Goal: Task Accomplishment & Management: Manage account settings

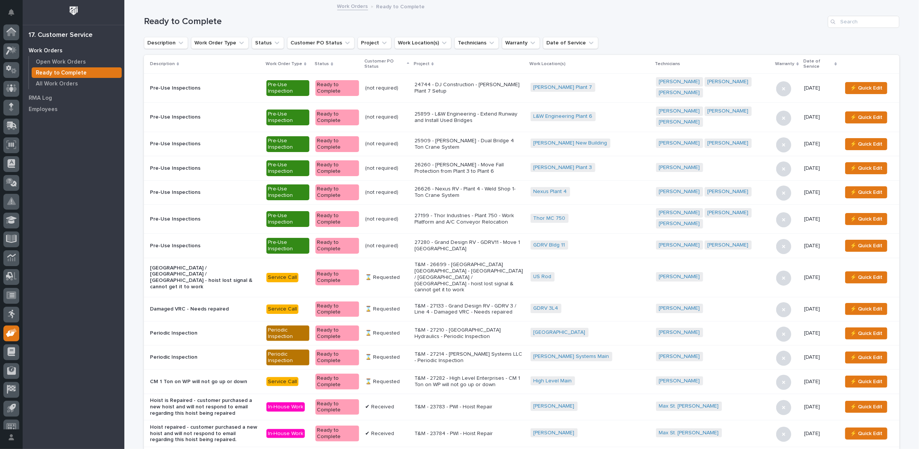
scroll to position [8, 0]
click at [55, 60] on p "Open Work Orders" at bounding box center [61, 62] width 50 height 7
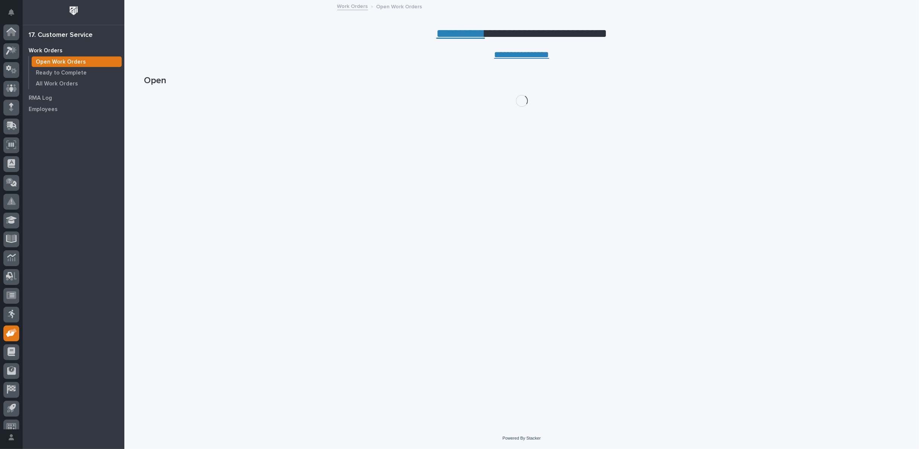
scroll to position [8, 0]
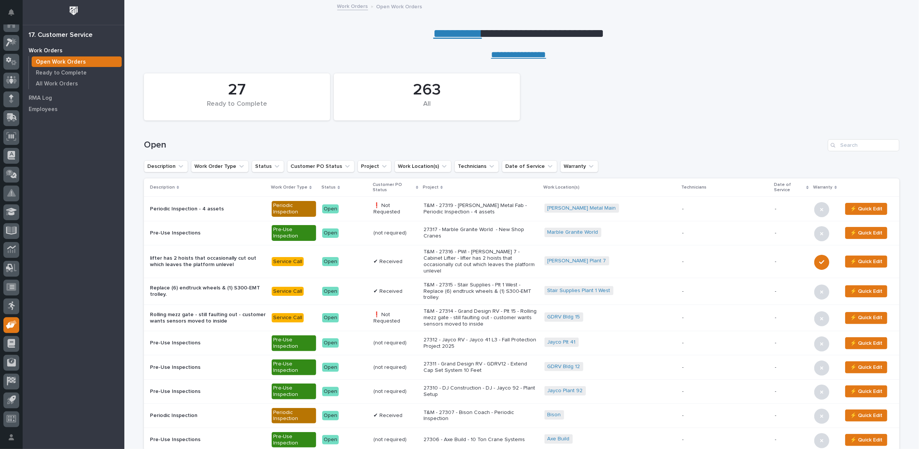
click at [501, 203] on p "T&M - 27319 - [PERSON_NAME] Metal Fab - Periodic Inspection - 4 assets" at bounding box center [480, 209] width 115 height 13
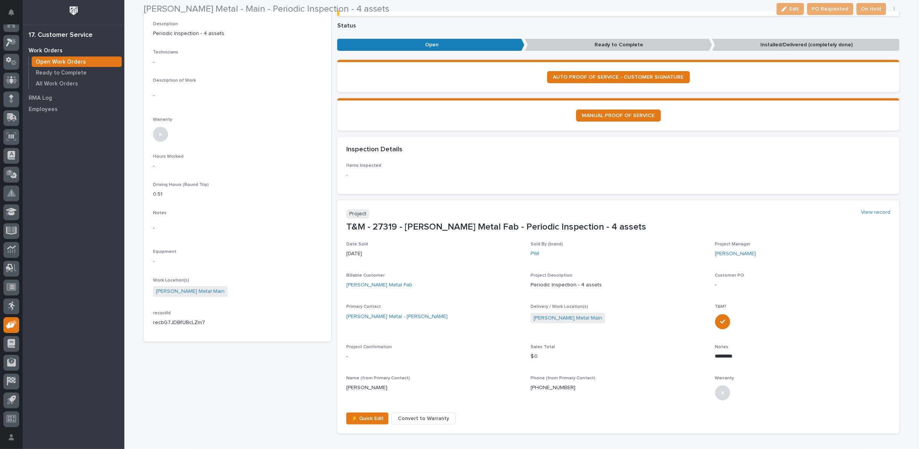
scroll to position [167, 0]
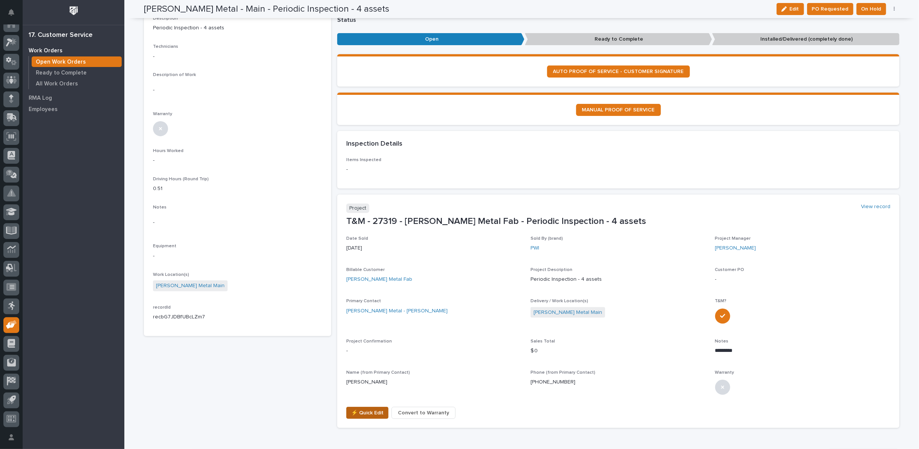
click at [359, 411] on span "⚡ Quick Edit" at bounding box center [367, 413] width 32 height 9
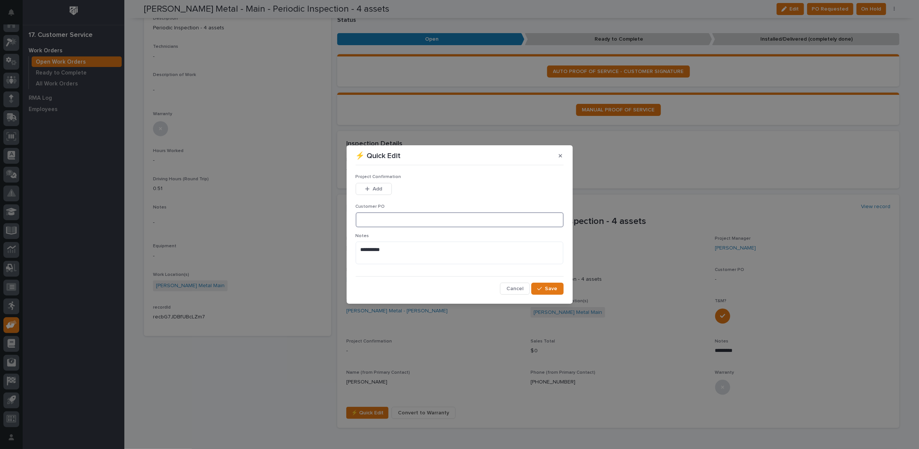
click at [367, 220] on input at bounding box center [460, 219] width 208 height 15
type input "47593"
click at [373, 186] on span "Add" at bounding box center [377, 189] width 9 height 7
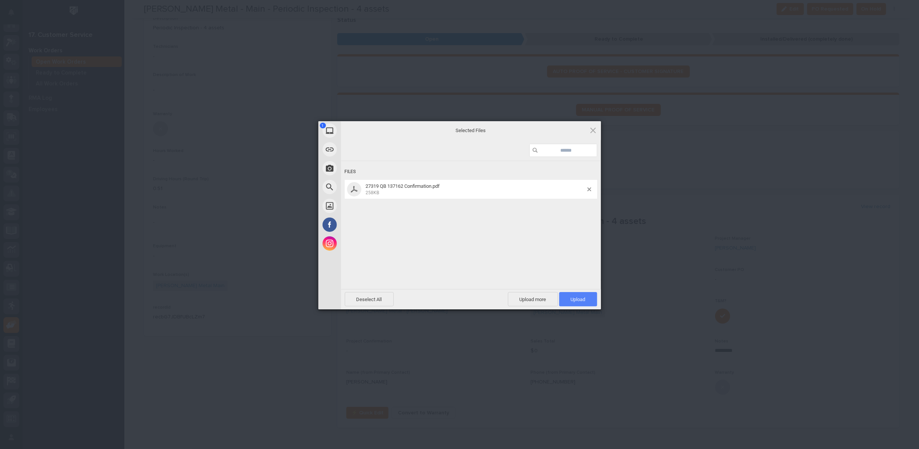
click at [576, 298] on span "Upload 1" at bounding box center [578, 300] width 15 height 6
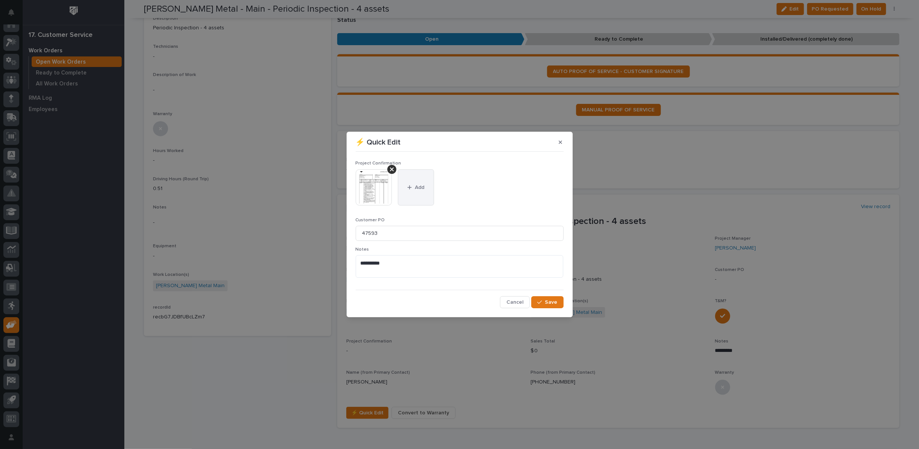
click at [419, 186] on span "Add" at bounding box center [419, 187] width 9 height 7
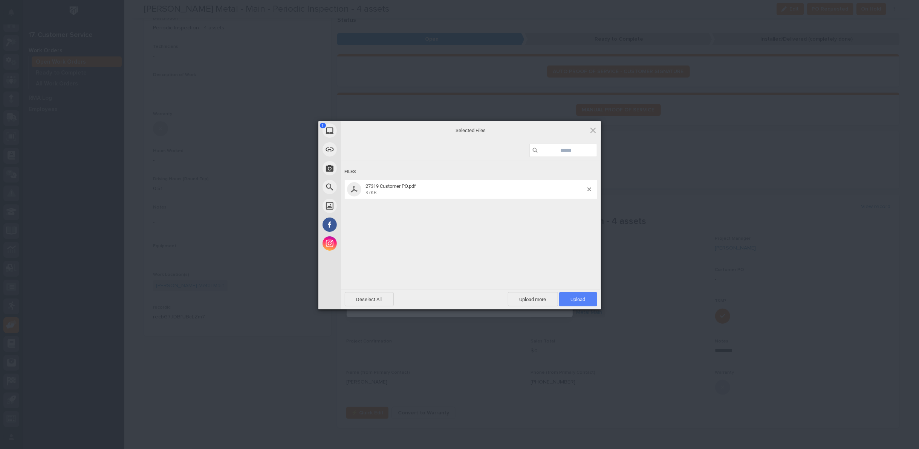
click at [574, 296] on span "Upload 1" at bounding box center [578, 299] width 38 height 14
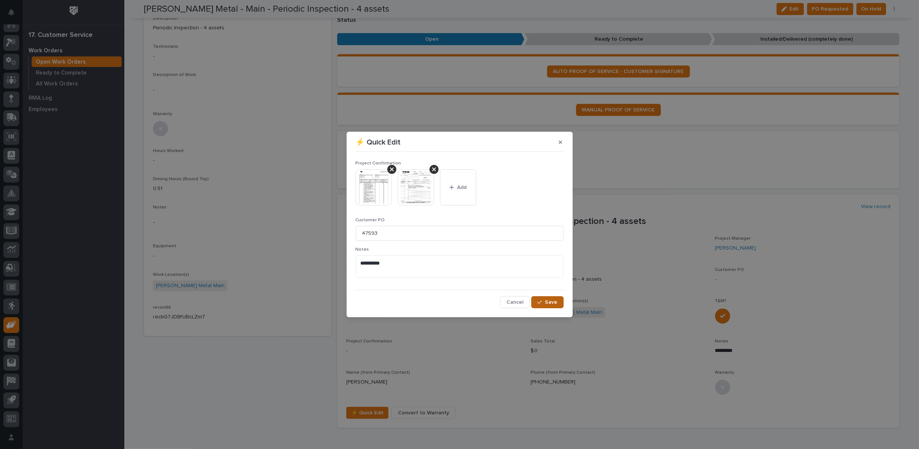
click at [548, 302] on span "Save" at bounding box center [551, 302] width 12 height 7
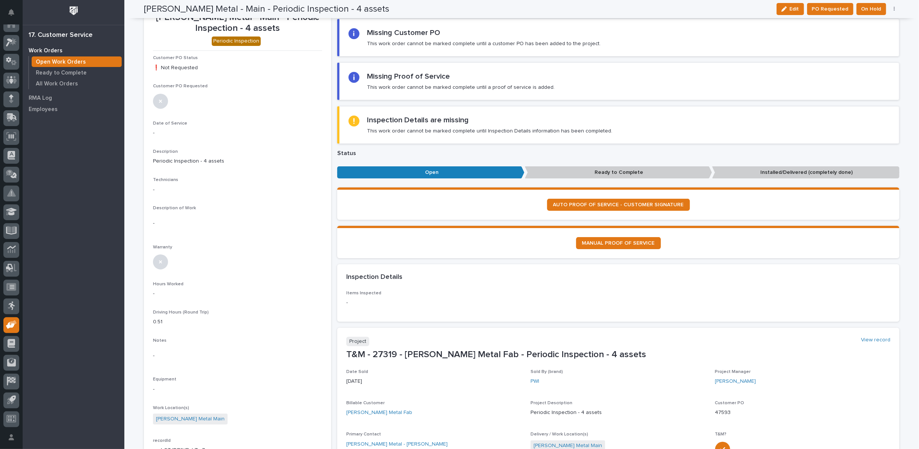
scroll to position [0, 0]
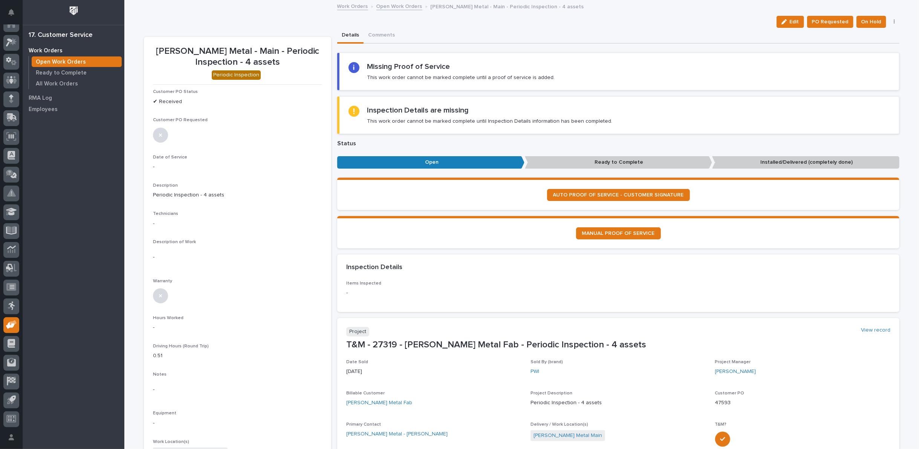
click at [394, 7] on link "Open Work Orders" at bounding box center [399, 6] width 46 height 9
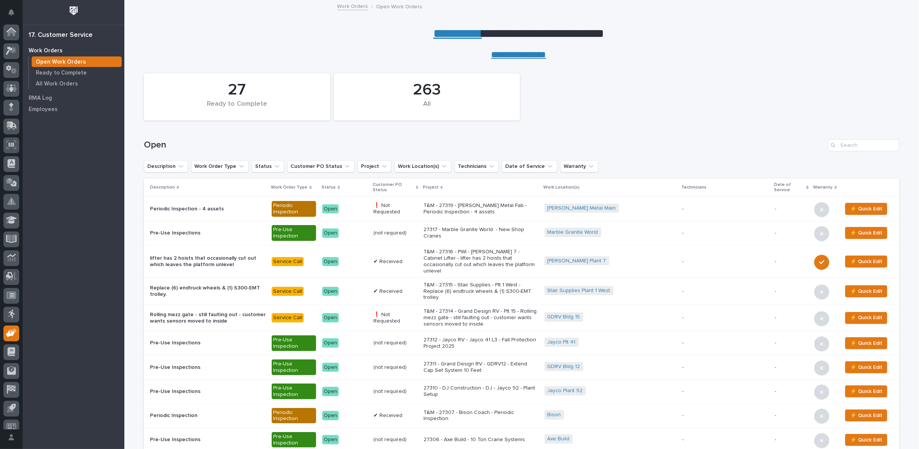
scroll to position [8, 0]
click at [61, 81] on p "All Work Orders" at bounding box center [57, 84] width 42 height 7
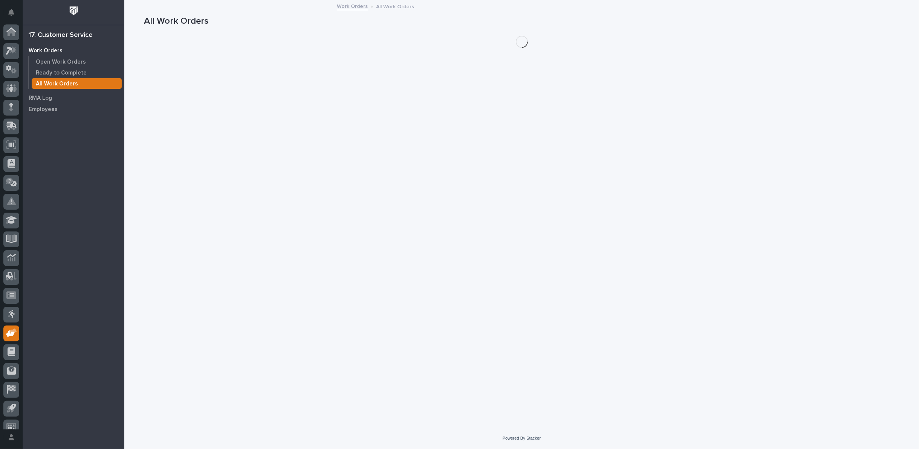
scroll to position [8, 0]
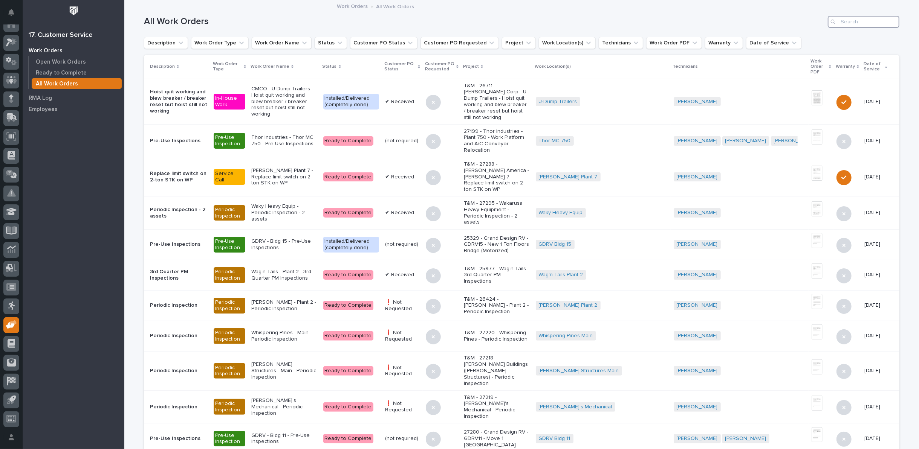
click at [844, 20] on input "Search" at bounding box center [864, 22] width 72 height 12
type input "27279"
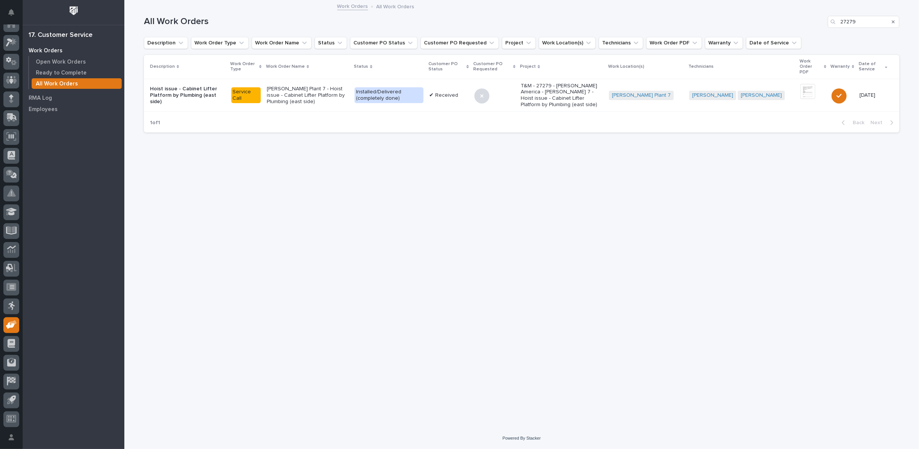
click at [322, 86] on p "[PERSON_NAME] Plant 7 - Hoist issue - Cabinet Lifter Platform by Plumbing (east…" at bounding box center [308, 95] width 82 height 19
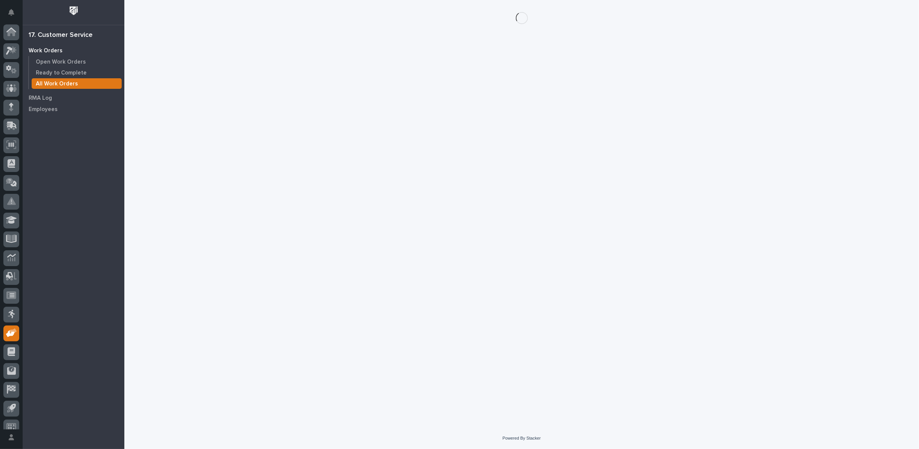
scroll to position [8, 0]
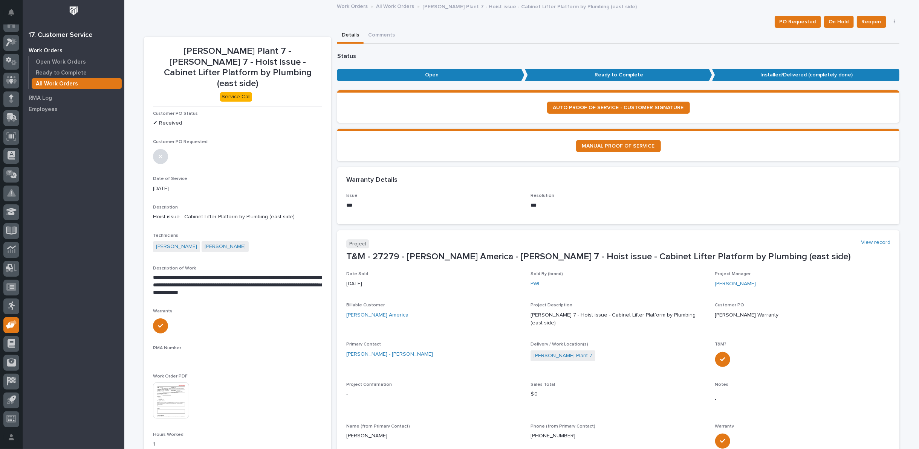
click at [387, 7] on link "All Work Orders" at bounding box center [395, 6] width 38 height 9
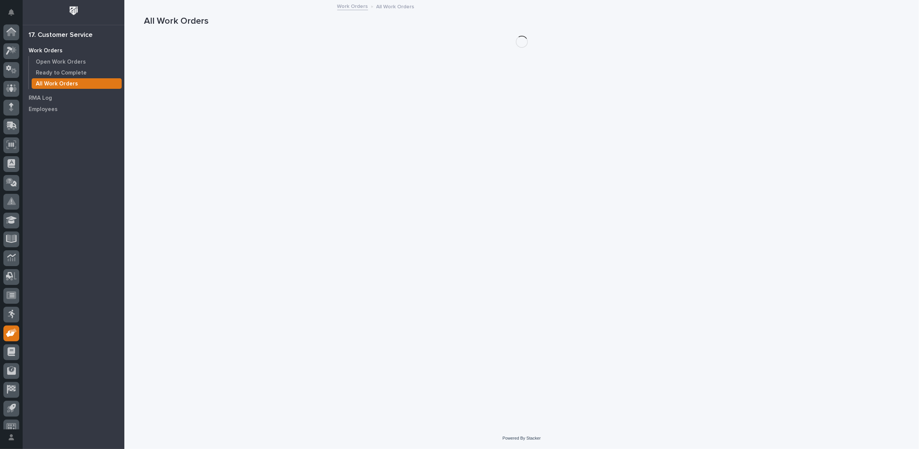
scroll to position [8, 0]
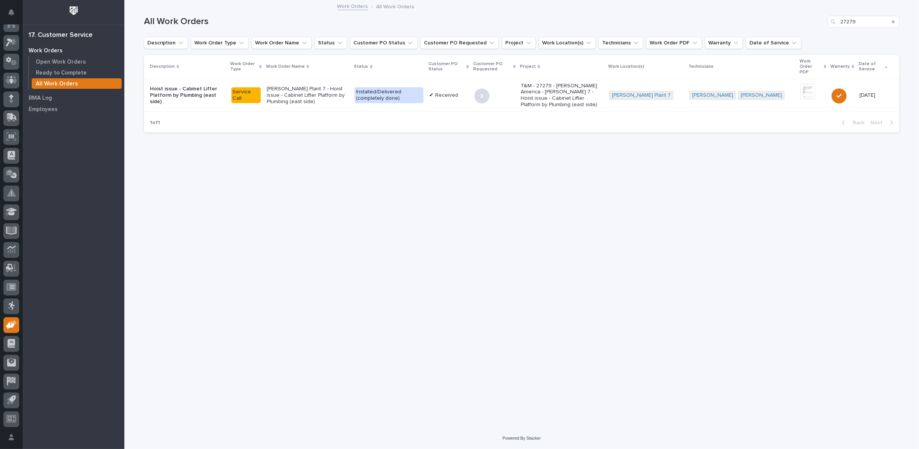
click at [894, 20] on icon "Search" at bounding box center [893, 22] width 3 height 5
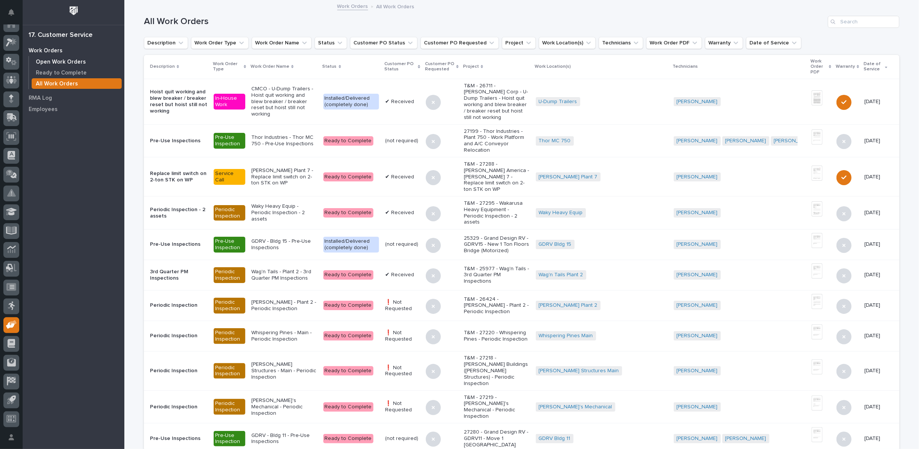
click at [70, 60] on p "Open Work Orders" at bounding box center [61, 62] width 50 height 7
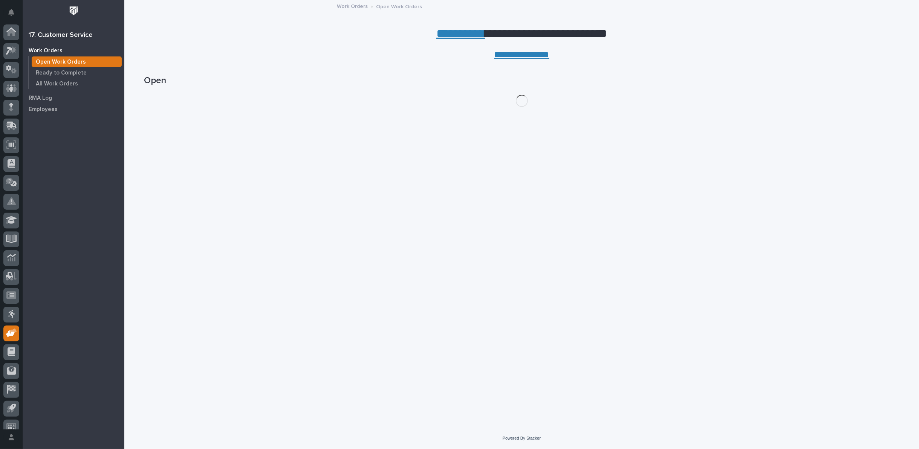
scroll to position [8, 0]
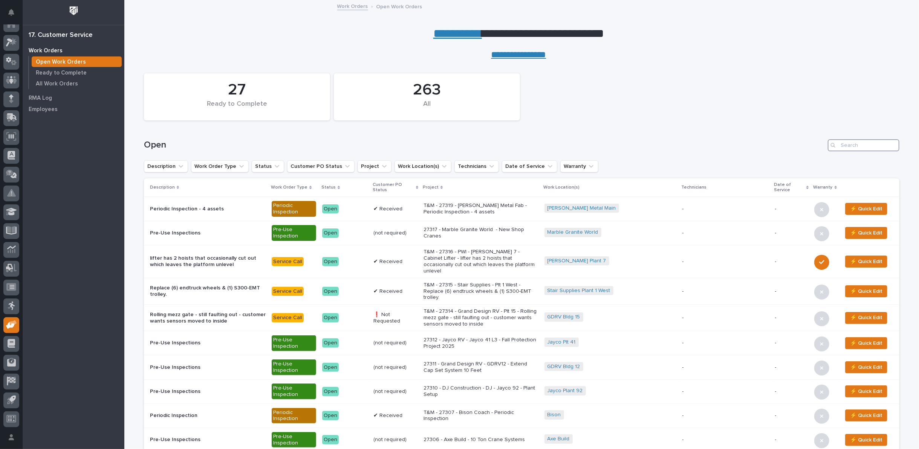
click at [864, 141] on input "Search" at bounding box center [864, 145] width 72 height 12
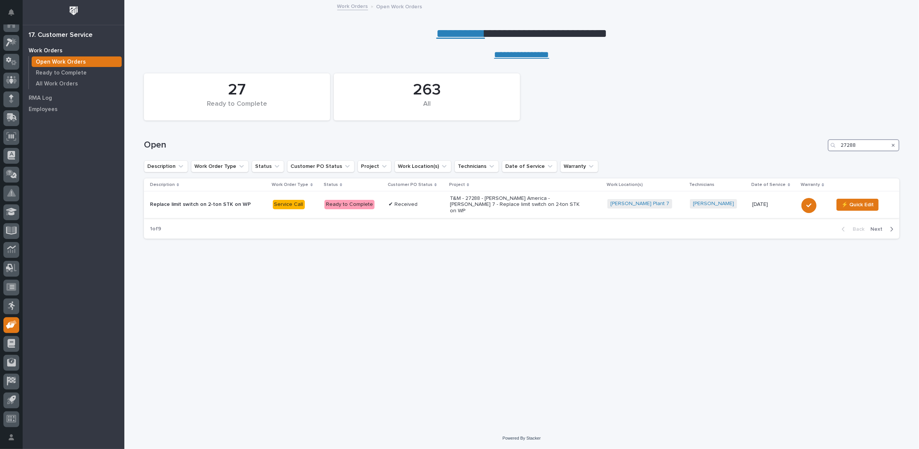
type input "27288"
click at [481, 200] on p "T&M - 27288 - [PERSON_NAME] America - [PERSON_NAME] 7 - Replace limit switch on…" at bounding box center [516, 205] width 132 height 19
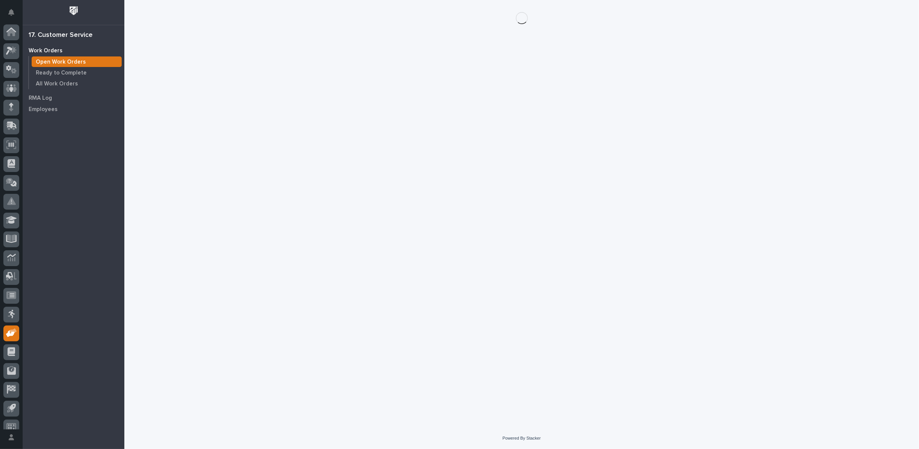
scroll to position [8, 0]
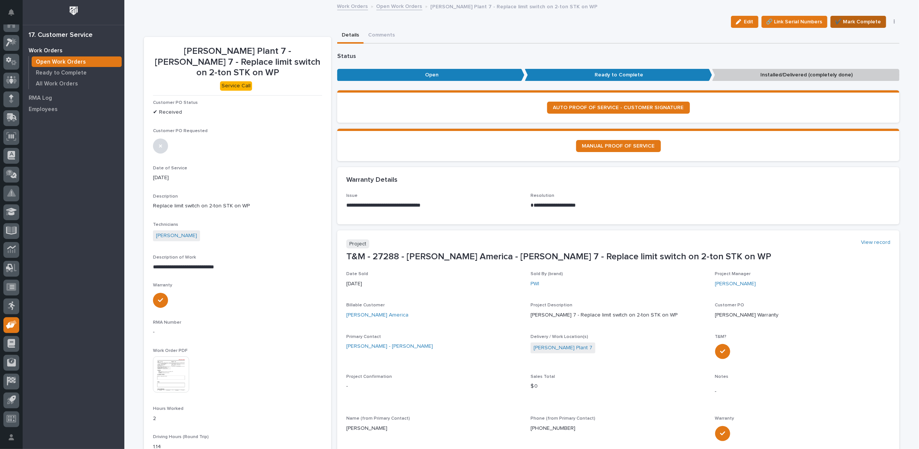
click at [864, 20] on span "✔️ Mark Complete" at bounding box center [858, 21] width 46 height 9
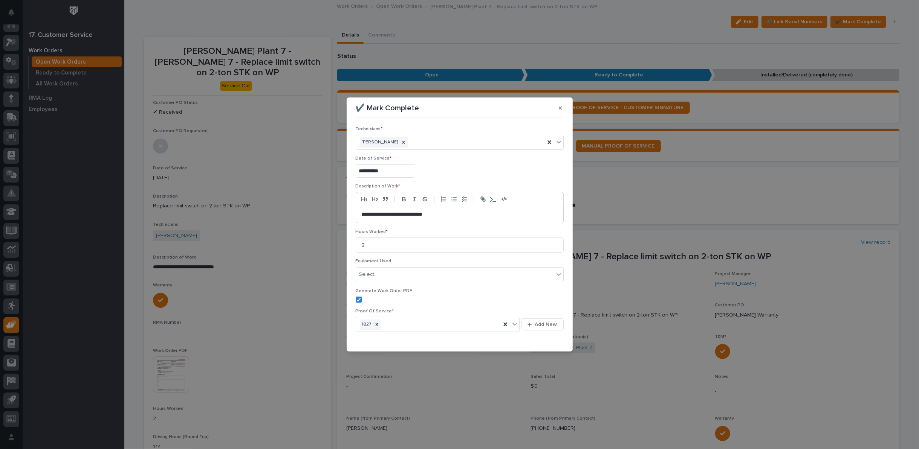
scroll to position [18, 0]
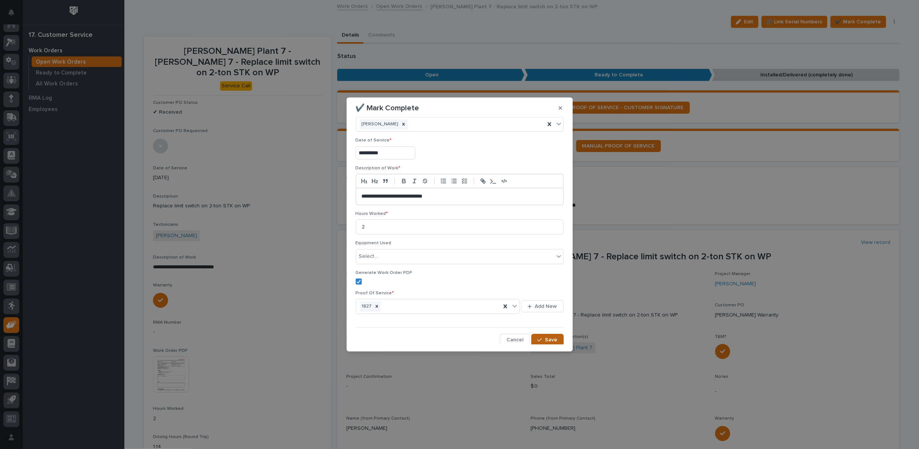
click at [537, 338] on icon "button" at bounding box center [539, 340] width 5 height 5
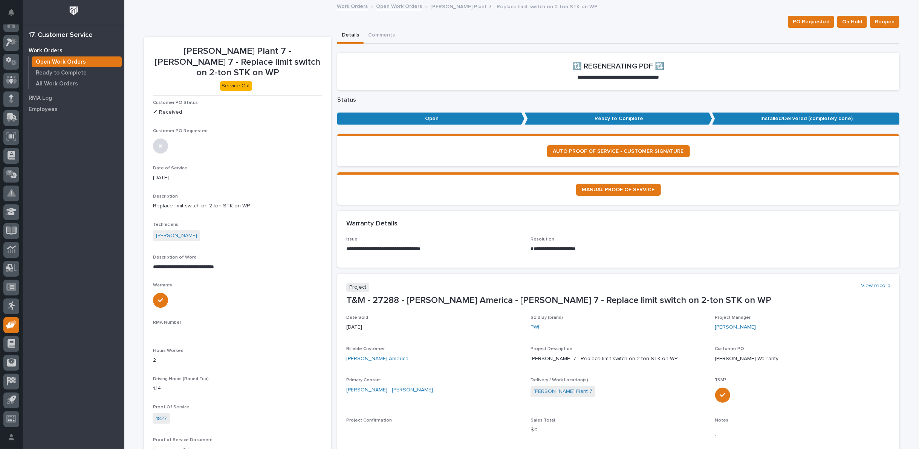
click at [394, 5] on link "Open Work Orders" at bounding box center [399, 6] width 46 height 9
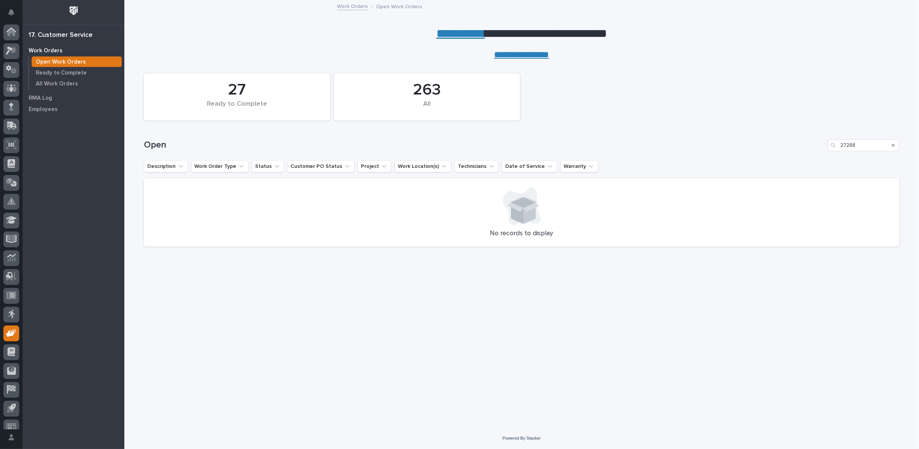
scroll to position [8, 0]
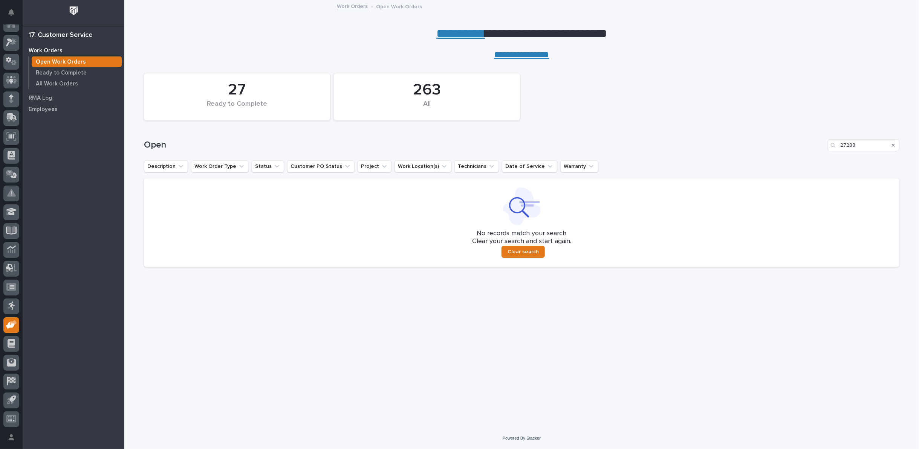
click at [894, 145] on icon "Search" at bounding box center [893, 145] width 3 height 5
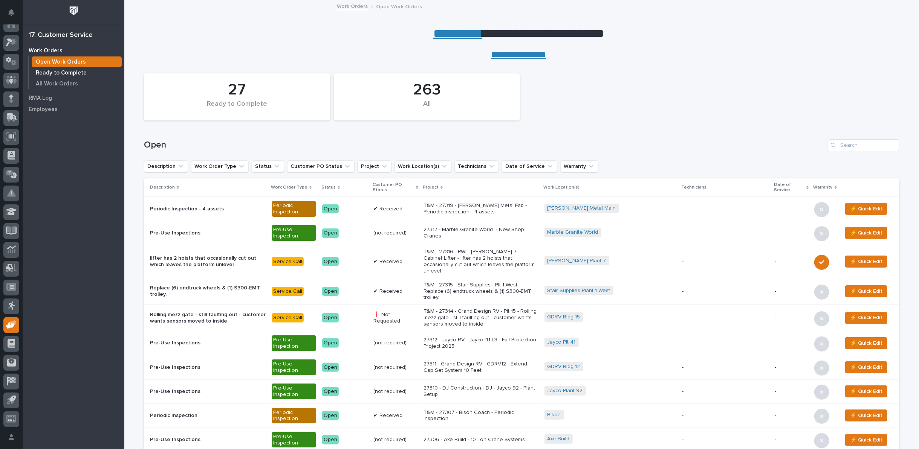
click at [61, 73] on p "Ready to Complete" at bounding box center [61, 73] width 51 height 7
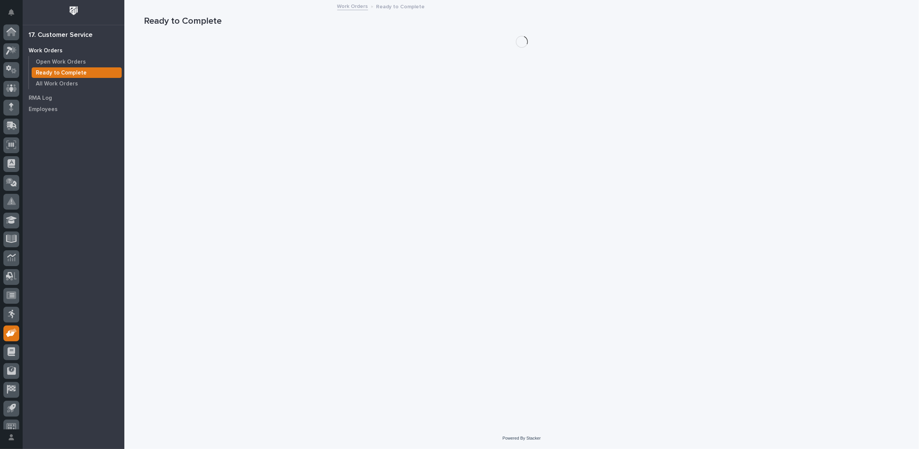
scroll to position [8, 0]
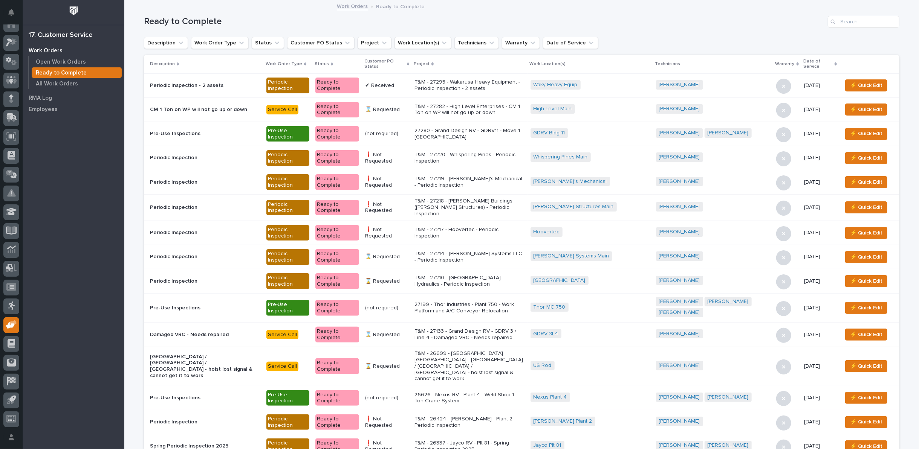
click at [502, 109] on p "T&M - 27282 - High Level Enterprises - CM 1 Ton on WP will not go up or down" at bounding box center [469, 110] width 110 height 13
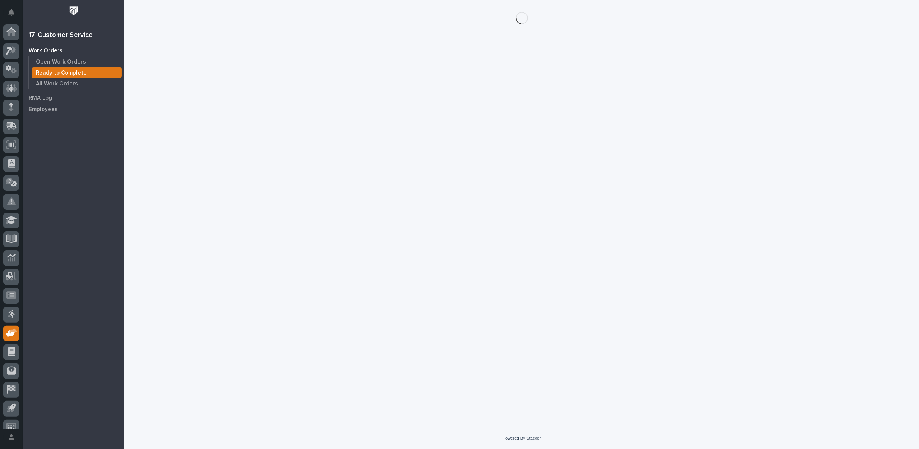
scroll to position [8, 0]
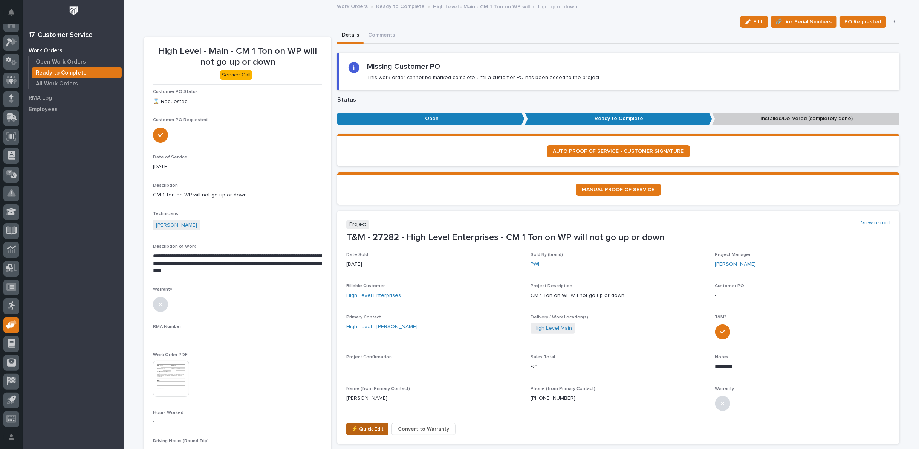
click at [374, 429] on span "⚡ Quick Edit" at bounding box center [367, 429] width 32 height 9
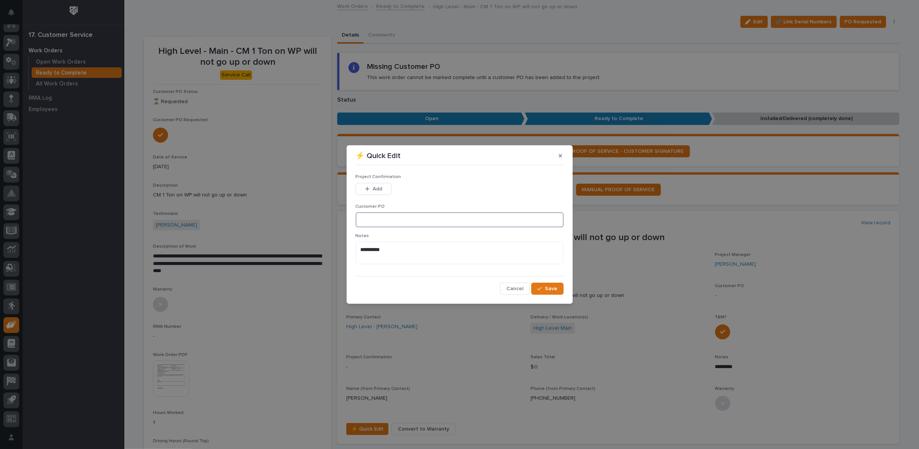
click at [385, 220] on input at bounding box center [460, 219] width 208 height 15
type input "No PO Required"
click at [369, 192] on button "Add" at bounding box center [374, 189] width 36 height 12
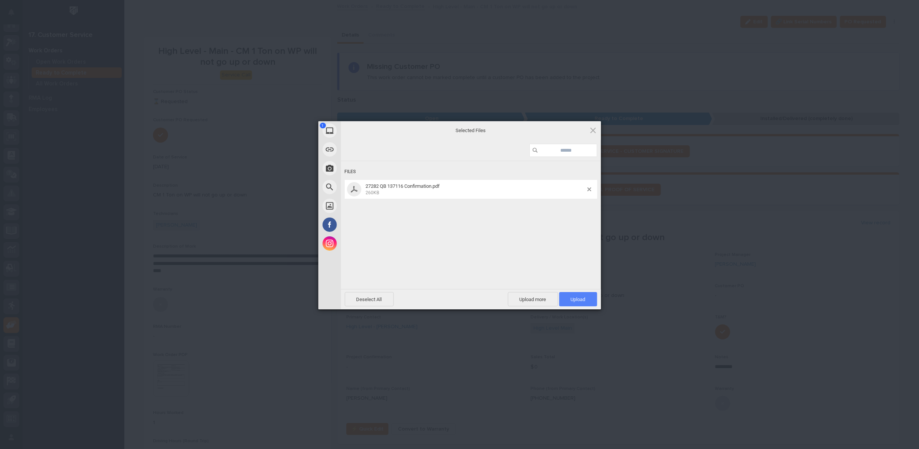
click at [580, 301] on span "Upload 1" at bounding box center [578, 300] width 15 height 6
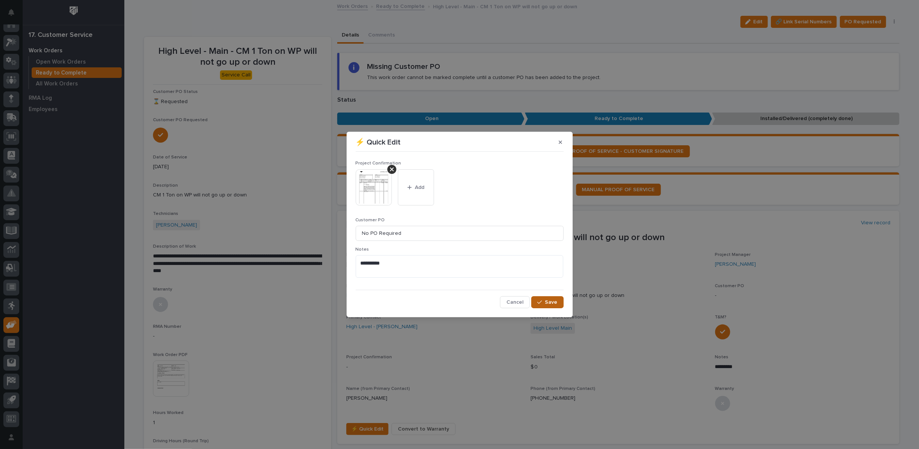
click at [549, 304] on span "Save" at bounding box center [551, 302] width 12 height 7
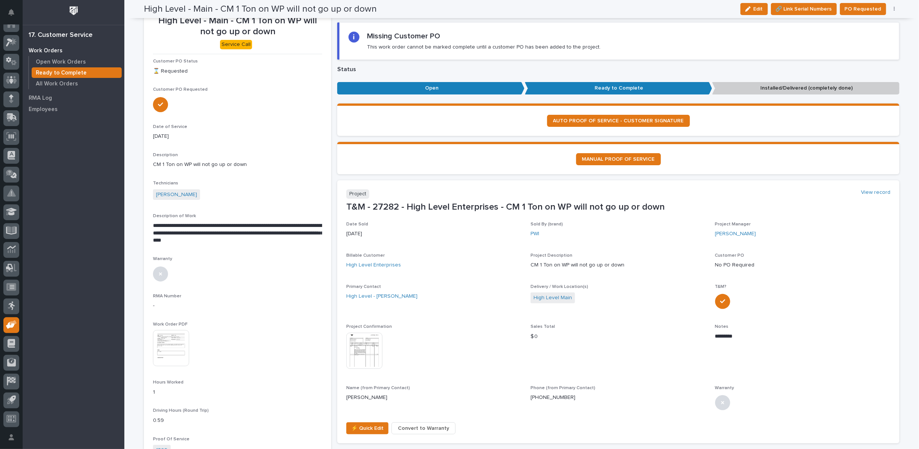
scroll to position [0, 0]
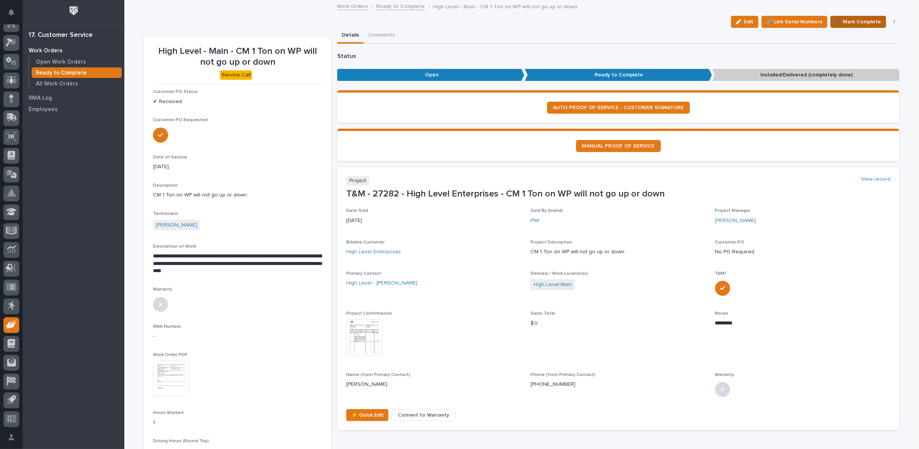
click at [854, 23] on span "✔️ Mark Complete" at bounding box center [858, 21] width 46 height 9
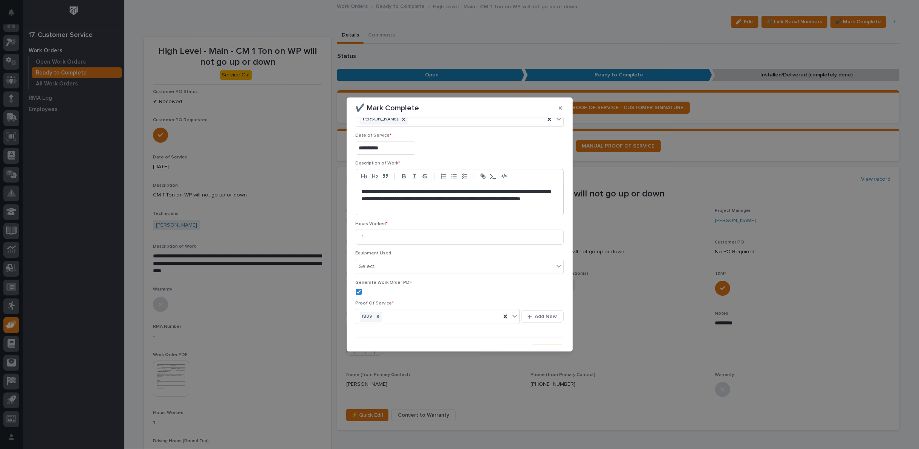
scroll to position [33, 0]
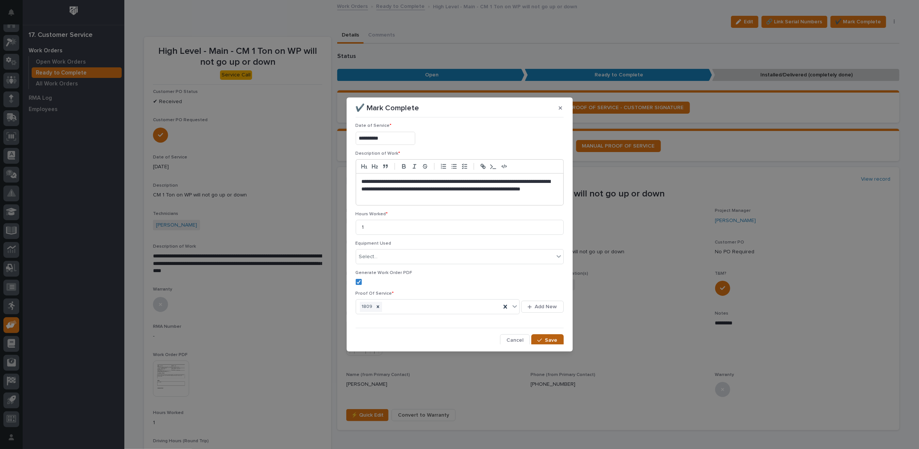
click at [537, 338] on icon "button" at bounding box center [539, 340] width 5 height 5
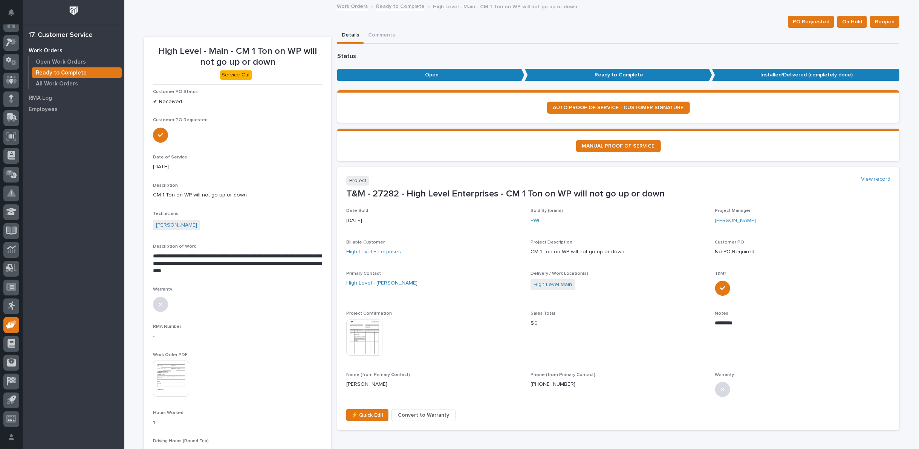
click at [392, 6] on link "Ready to Complete" at bounding box center [400, 6] width 49 height 9
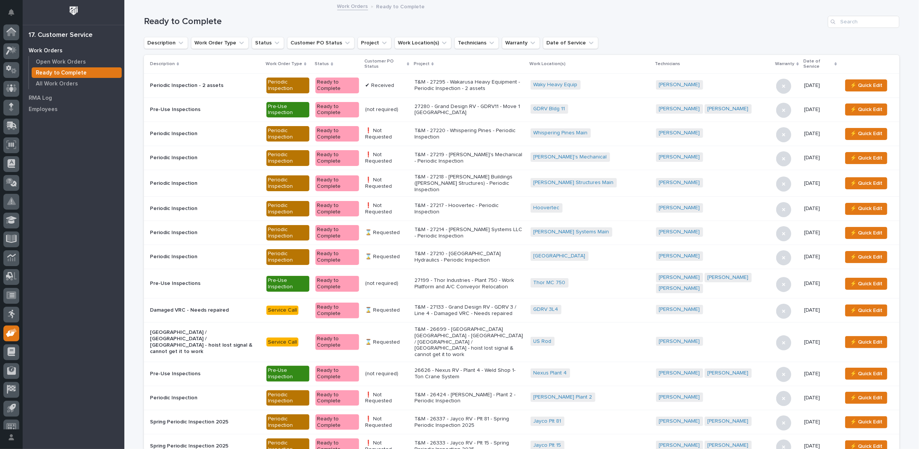
scroll to position [8, 0]
click at [409, 62] on icon at bounding box center [408, 64] width 2 height 4
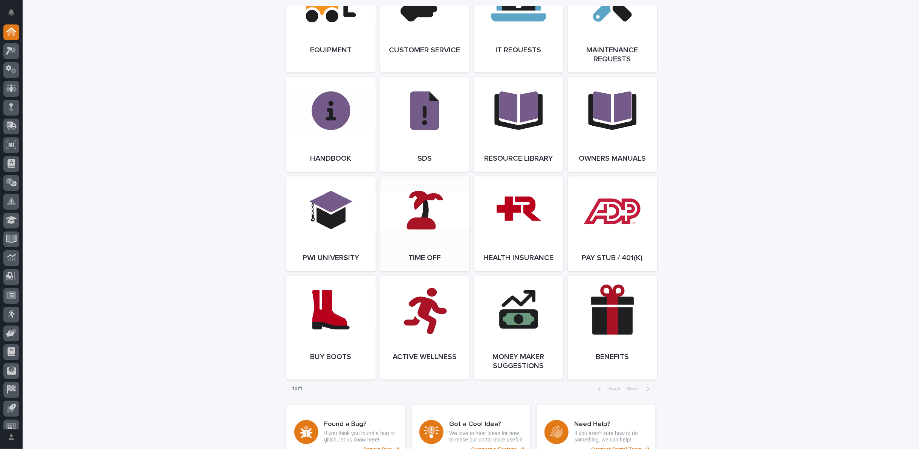
scroll to position [885, 0]
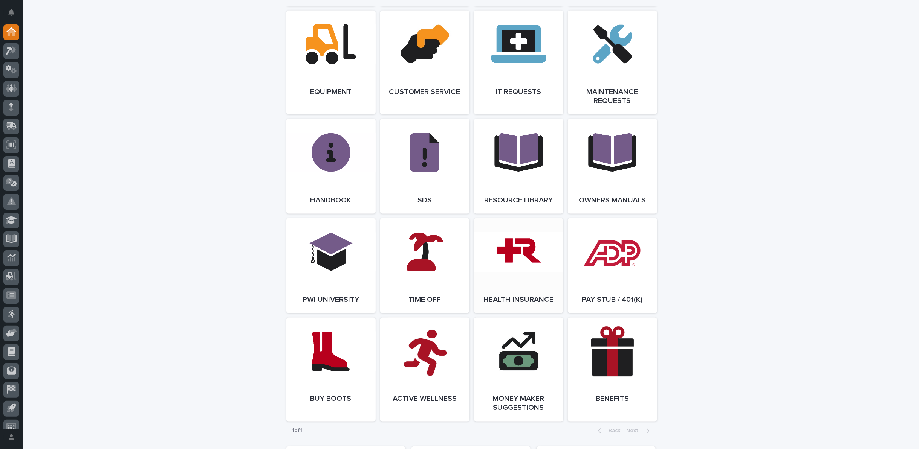
click at [513, 260] on link "Open Link" at bounding box center [518, 265] width 89 height 95
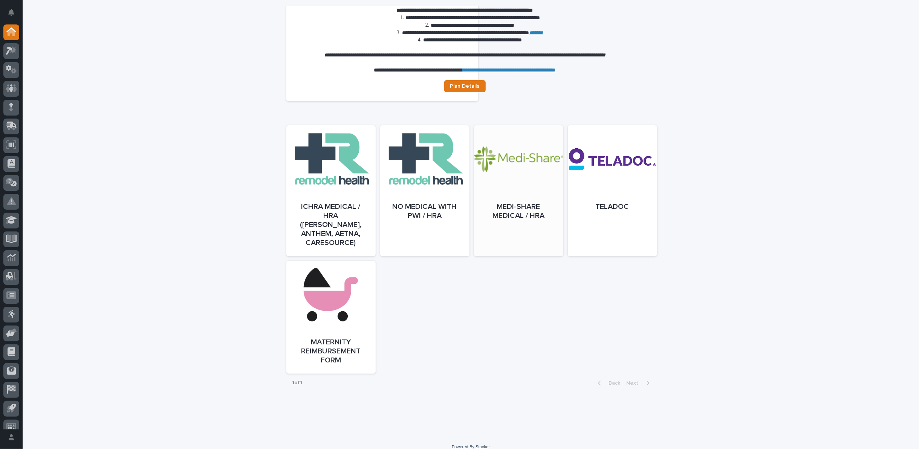
scroll to position [278, 0]
click at [337, 211] on link "Open" at bounding box center [330, 198] width 89 height 131
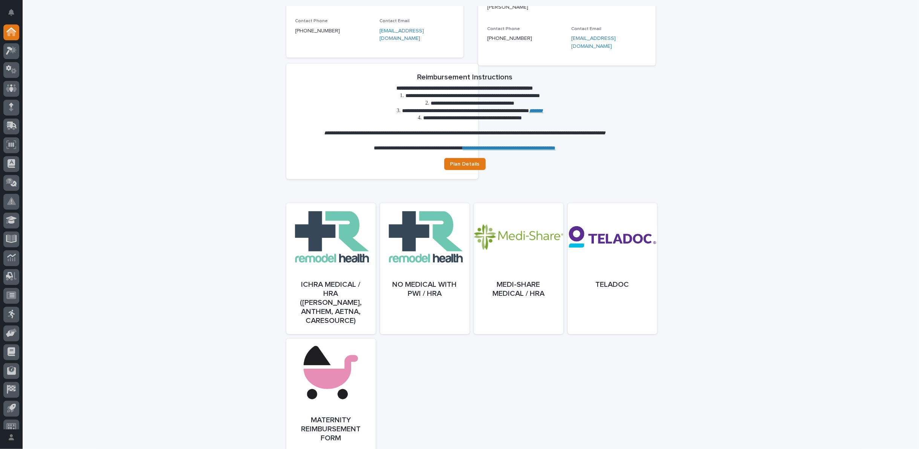
scroll to position [194, 0]
